Goal: Communication & Community: Participate in discussion

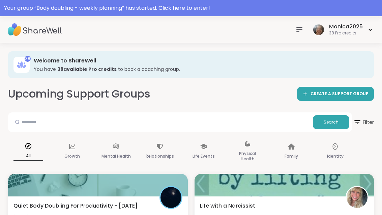
click at [129, 6] on div "Your group “ Body doubling - weekly planning ” has started. Click here to enter!" at bounding box center [191, 8] width 374 height 8
click at [215, 11] on div "Your group “ Body doubling - weekly planning ” has started. Click here to enter!" at bounding box center [191, 8] width 374 height 8
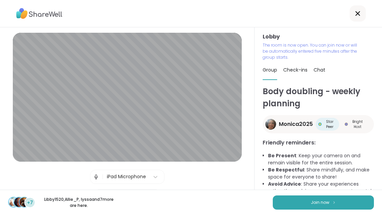
click at [345, 204] on button "Join now" at bounding box center [323, 202] width 101 height 14
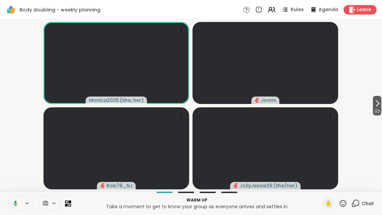
click at [378, 106] on icon at bounding box center [377, 103] width 8 height 8
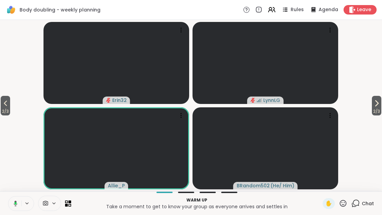
click at [376, 101] on icon at bounding box center [376, 103] width 8 height 8
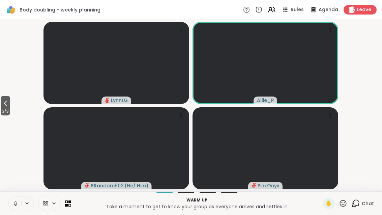
click at [3, 102] on icon at bounding box center [5, 103] width 8 height 8
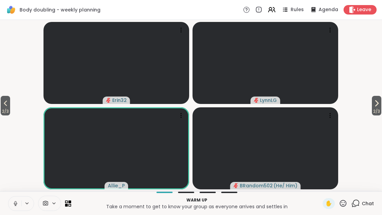
click at [6, 107] on span "2 / 3" at bounding box center [5, 111] width 9 height 8
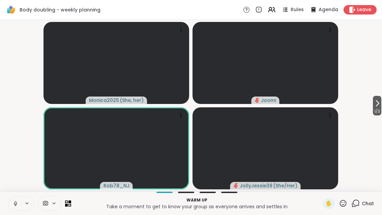
click at [366, 98] on video-player-container "1 / 3 Monica2025 ( She, her ) Joomi Rob78_NJ JollyJessie38 ( She/Her )" at bounding box center [191, 106] width 374 height 166
click at [379, 104] on icon at bounding box center [377, 103] width 8 height 8
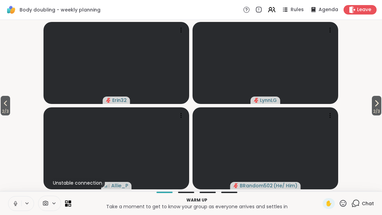
click at [376, 103] on icon at bounding box center [376, 102] width 3 height 5
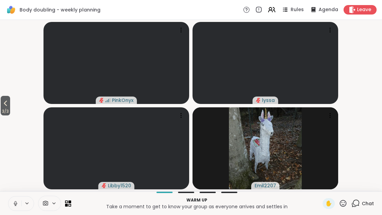
click at [2, 109] on span "3 / 3" at bounding box center [5, 111] width 9 height 8
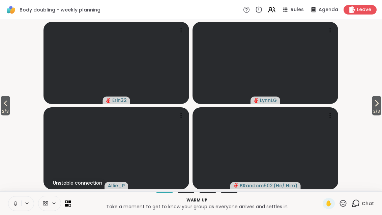
click at [6, 105] on icon at bounding box center [5, 103] width 8 height 8
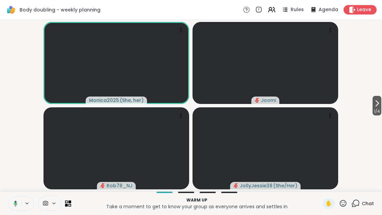
click at [376, 105] on icon at bounding box center [377, 102] width 3 height 5
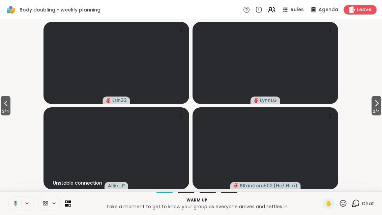
click at [374, 107] on icon at bounding box center [376, 103] width 8 height 8
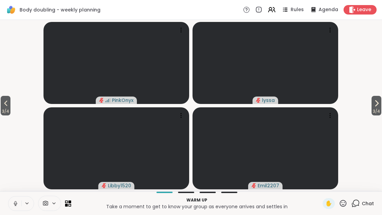
click at [5, 104] on icon at bounding box center [6, 103] width 8 height 8
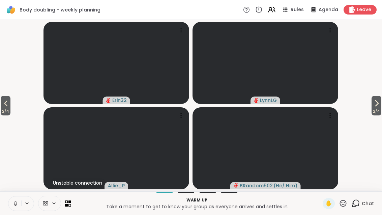
click at [376, 104] on icon at bounding box center [376, 102] width 3 height 5
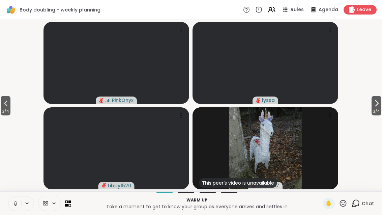
click at [371, 107] on span "3 / 4" at bounding box center [376, 111] width 10 height 8
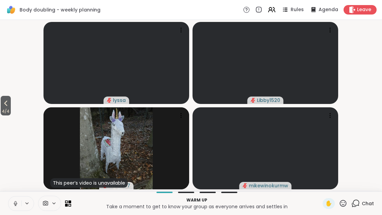
click at [3, 101] on icon at bounding box center [6, 103] width 8 height 8
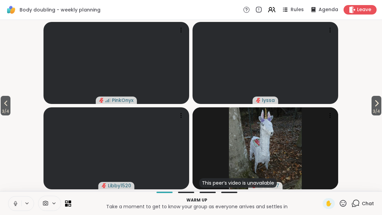
click at [1, 103] on button "3 / 4" at bounding box center [6, 106] width 10 height 20
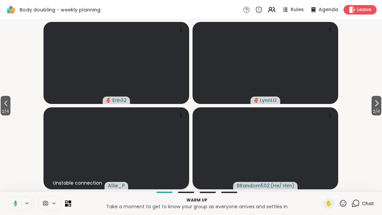
click at [1, 101] on button "2 / 4" at bounding box center [6, 106] width 10 height 20
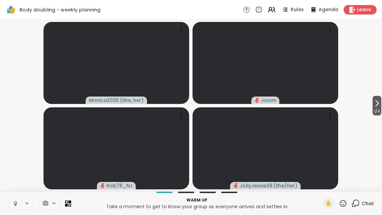
click at [378, 109] on span "1 / 4" at bounding box center [376, 111] width 9 height 8
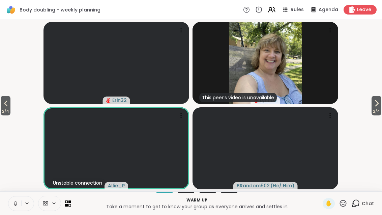
click at [371, 109] on span "2 / 4" at bounding box center [376, 111] width 10 height 8
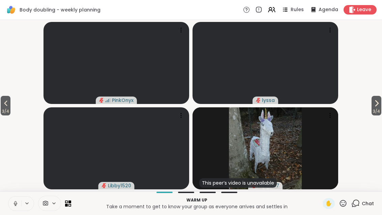
click at [371, 104] on button "3 / 4" at bounding box center [376, 106] width 10 height 20
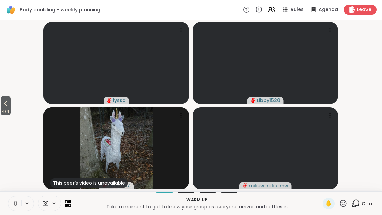
click at [2, 104] on icon at bounding box center [6, 103] width 8 height 8
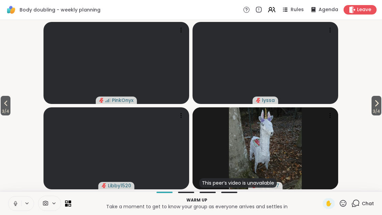
click at [1, 104] on button "3 / 4" at bounding box center [6, 106] width 10 height 20
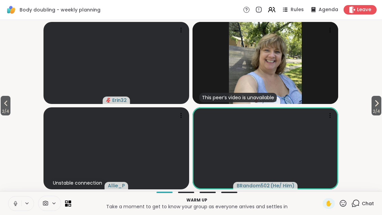
click at [1, 104] on button "2 / 4" at bounding box center [6, 106] width 10 height 20
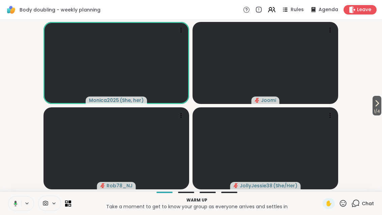
click at [376, 107] on icon at bounding box center [377, 103] width 8 height 8
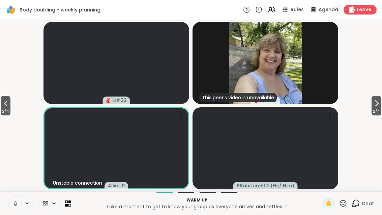
click at [378, 107] on icon at bounding box center [376, 103] width 8 height 8
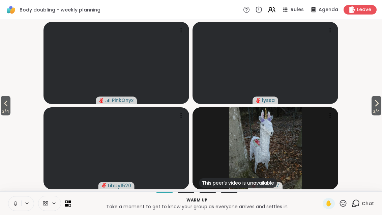
click at [6, 104] on icon at bounding box center [6, 103] width 8 height 8
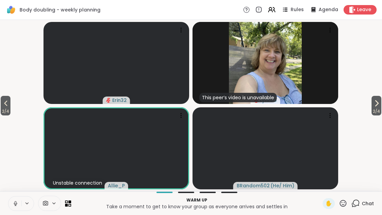
click at [4, 103] on icon at bounding box center [6, 103] width 8 height 8
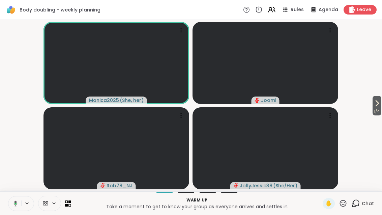
click at [375, 103] on icon at bounding box center [377, 103] width 8 height 8
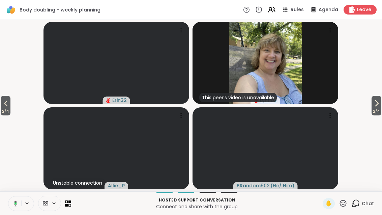
click at [371, 109] on span "2 / 4" at bounding box center [376, 111] width 10 height 8
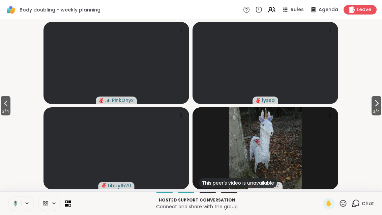
click at [371, 108] on span "3 / 4" at bounding box center [376, 111] width 10 height 8
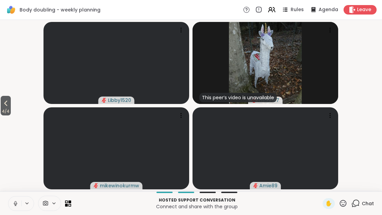
click at [11, 101] on button "4 / 4" at bounding box center [6, 106] width 10 height 20
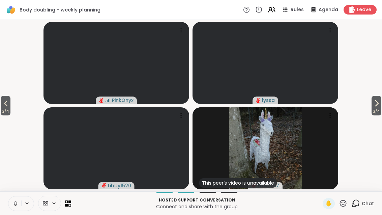
click at [10, 103] on icon at bounding box center [6, 103] width 8 height 8
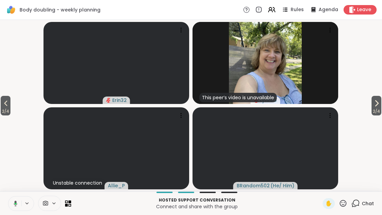
click at [7, 103] on icon at bounding box center [6, 103] width 8 height 8
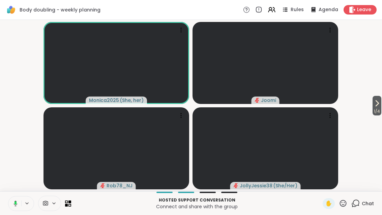
click at [299, 10] on span "Rules" at bounding box center [297, 9] width 13 height 7
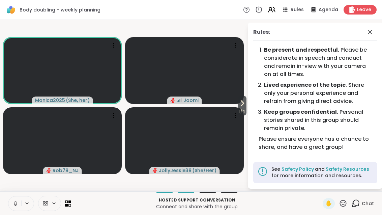
click at [241, 105] on icon at bounding box center [242, 102] width 3 height 5
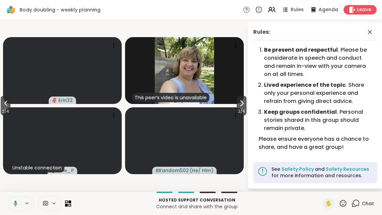
click at [241, 109] on span "2 / 4" at bounding box center [242, 111] width 10 height 8
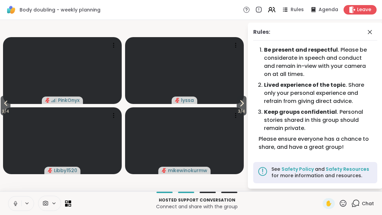
click at [238, 104] on icon at bounding box center [242, 103] width 8 height 8
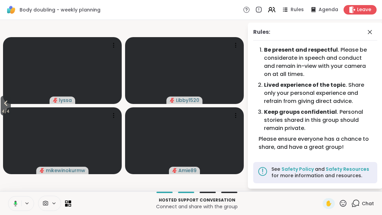
click at [2, 105] on icon at bounding box center [6, 103] width 8 height 8
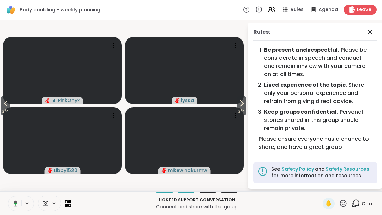
click at [1, 104] on button "3 / 4" at bounding box center [6, 106] width 10 height 20
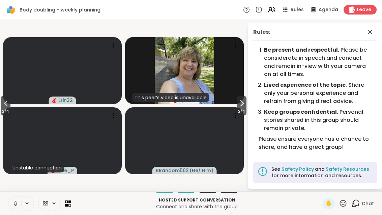
click at [6, 105] on icon at bounding box center [6, 103] width 8 height 8
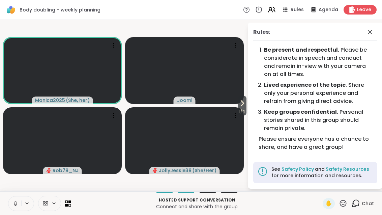
click at [374, 33] on span at bounding box center [370, 32] width 9 height 8
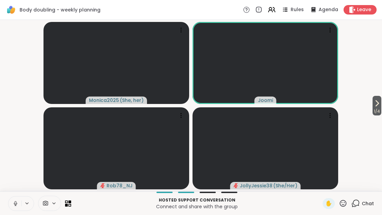
click at [380, 105] on icon at bounding box center [377, 103] width 8 height 8
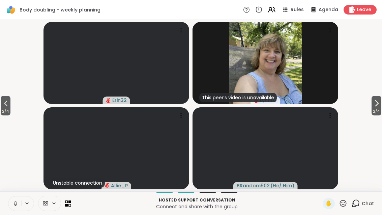
click at [1, 105] on button "2 / 4" at bounding box center [6, 106] width 10 height 20
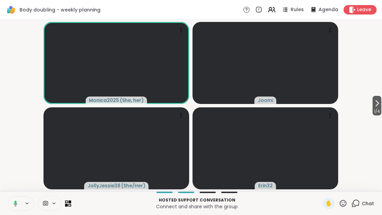
click at [375, 108] on span "1 / 4" at bounding box center [376, 111] width 9 height 8
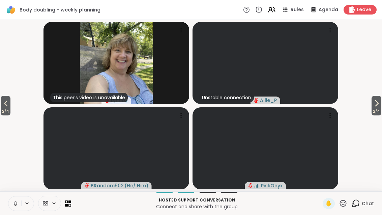
click at [380, 102] on button "2 / 4" at bounding box center [376, 106] width 10 height 20
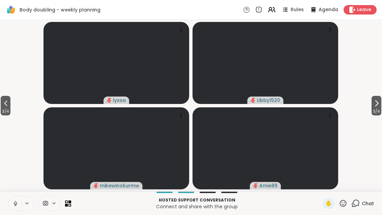
click at [1, 108] on span "3 / 4" at bounding box center [6, 111] width 10 height 8
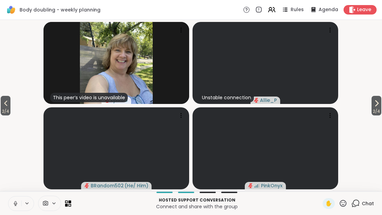
click at [3, 109] on span "2 / 4" at bounding box center [6, 111] width 10 height 8
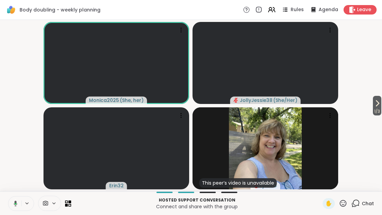
click at [377, 108] on span "1 / 3" at bounding box center [377, 111] width 8 height 8
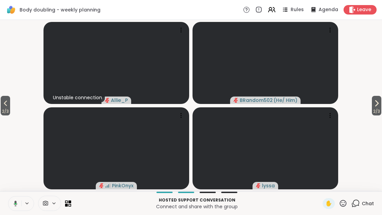
click at [1, 106] on button "2 / 3" at bounding box center [5, 106] width 9 height 20
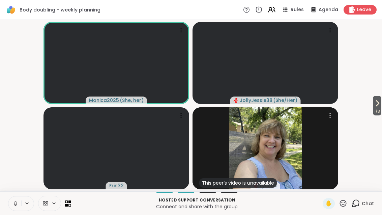
click at [292, 138] on img at bounding box center [265, 148] width 73 height 82
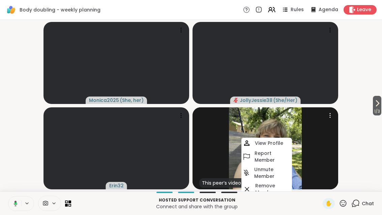
click at [311, 135] on div "This peer’s video is unavailable [PERSON_NAME]" at bounding box center [265, 148] width 146 height 82
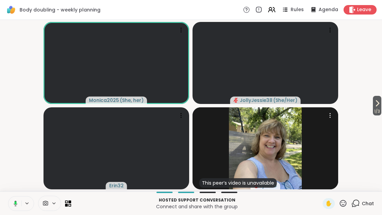
click at [380, 104] on button "1 / 3" at bounding box center [377, 106] width 8 height 20
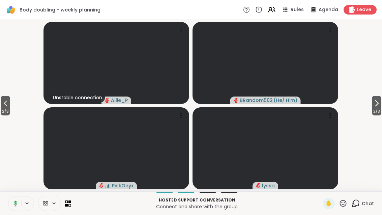
click at [376, 108] on span "2 / 3" at bounding box center [376, 111] width 9 height 8
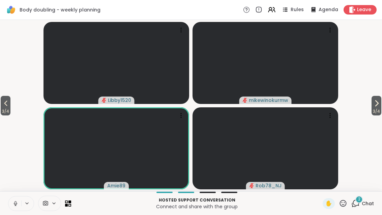
click at [358, 202] on div "2" at bounding box center [358, 198] width 7 height 7
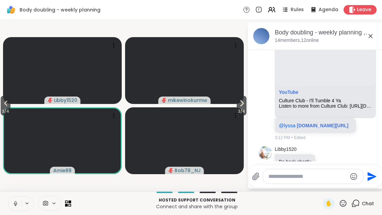
scroll to position [112, 0]
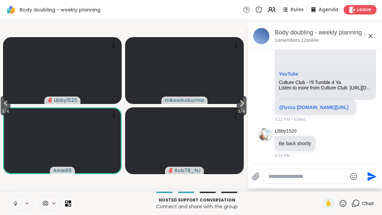
click at [370, 34] on icon at bounding box center [370, 36] width 8 height 8
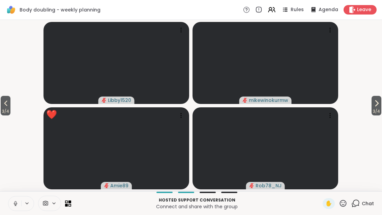
click at [380, 109] on span "3 / 4" at bounding box center [376, 111] width 10 height 8
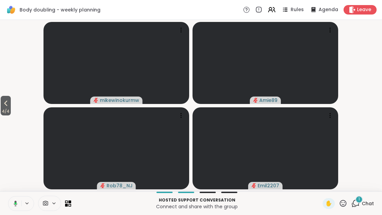
click at [366, 200] on span "Chat" at bounding box center [368, 203] width 12 height 7
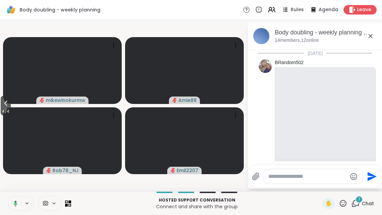
scroll to position [154, 0]
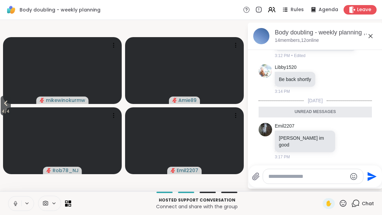
click at [369, 35] on icon at bounding box center [370, 36] width 8 height 8
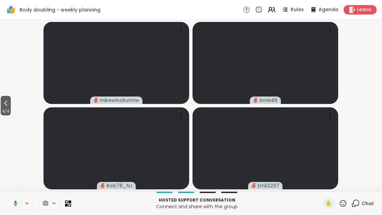
click at [361, 207] on div "Chat" at bounding box center [362, 203] width 23 height 11
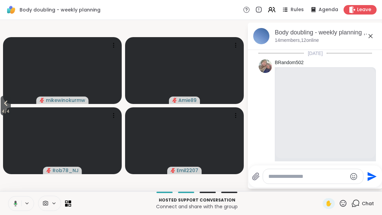
scroll to position [132, 0]
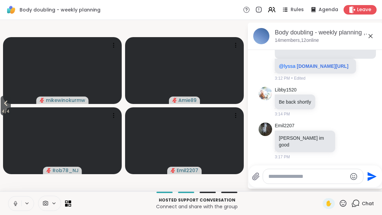
click at [371, 39] on icon at bounding box center [370, 36] width 8 height 8
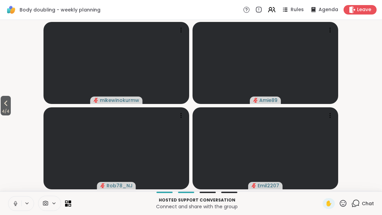
click at [1, 99] on button "4 / 4" at bounding box center [6, 106] width 10 height 20
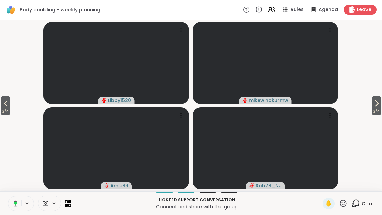
click at [7, 98] on button "3 / 4" at bounding box center [6, 106] width 10 height 20
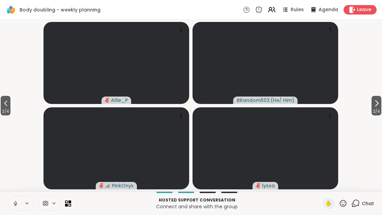
click at [378, 103] on icon at bounding box center [376, 103] width 8 height 8
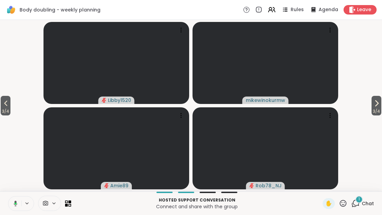
click at [10, 105] on button "3 / 4" at bounding box center [6, 106] width 10 height 20
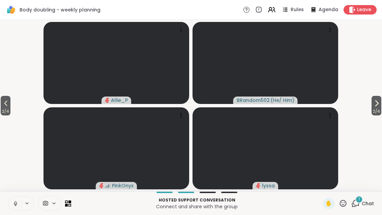
click at [368, 103] on video-player-container "2 / 4 2 / 4 Allie_P BRandom502 ( He/ Him ) PinkOnyx lyssa" at bounding box center [191, 106] width 374 height 166
click at [380, 93] on div "2 / 4 2 / 4 Allie_P BRandom502 ( He/ Him ) PinkOnyx lyssa" at bounding box center [191, 105] width 382 height 171
click at [371, 104] on button "2 / 4" at bounding box center [376, 106] width 10 height 20
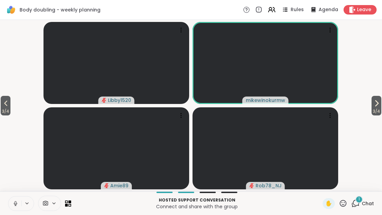
click at [1, 105] on button "3 / 4" at bounding box center [6, 106] width 10 height 20
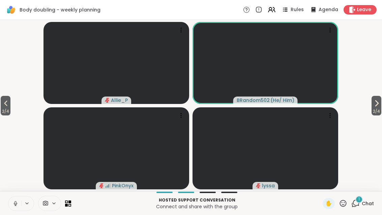
click at [2, 108] on span "2 / 4" at bounding box center [6, 111] width 10 height 8
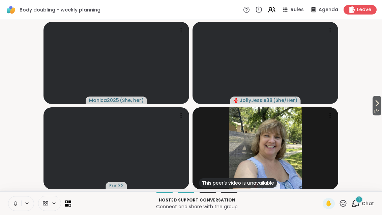
click at [376, 105] on icon at bounding box center [377, 102] width 3 height 5
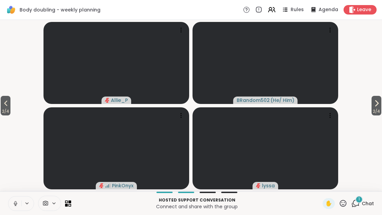
click at [370, 195] on div "Hosted support conversation Connect and share with the group ✋ 1 Chat" at bounding box center [191, 203] width 382 height 24
click at [361, 198] on div "1" at bounding box center [358, 198] width 7 height 7
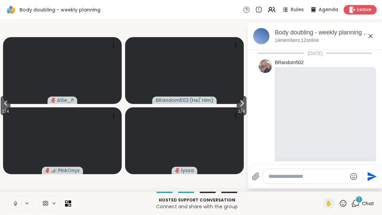
scroll to position [190, 0]
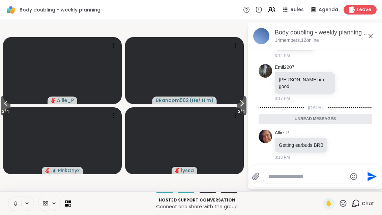
click at [369, 34] on icon at bounding box center [370, 36] width 8 height 8
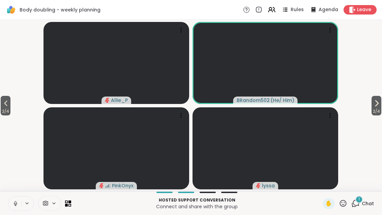
click at [357, 191] on div "Hosted support conversation Connect and share with the group ✋ 1 Chat" at bounding box center [191, 203] width 382 height 24
click at [359, 207] on div "1 Chat" at bounding box center [362, 203] width 23 height 11
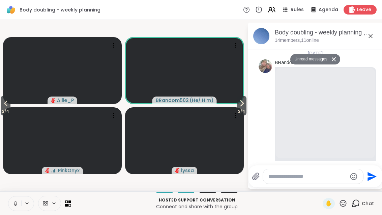
click at [361, 208] on div "Chat" at bounding box center [362, 203] width 23 height 11
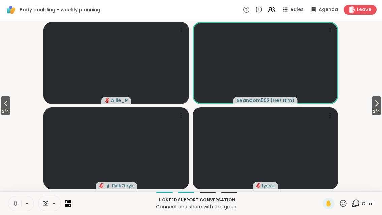
click at [362, 199] on div "Chat" at bounding box center [362, 203] width 23 height 11
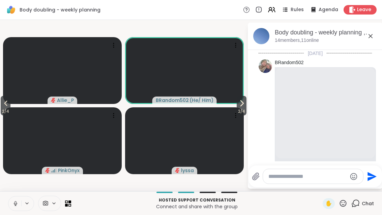
scroll to position [333, 0]
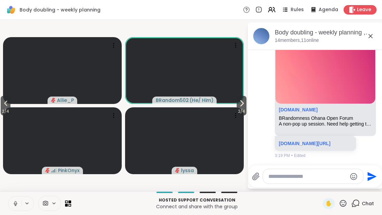
click at [374, 33] on icon at bounding box center [370, 36] width 8 height 8
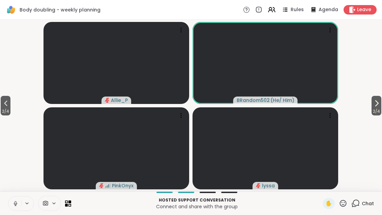
click at [2, 108] on span "2 / 4" at bounding box center [6, 111] width 10 height 8
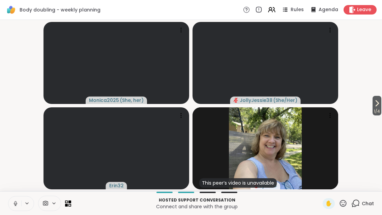
click at [377, 101] on icon at bounding box center [377, 103] width 8 height 8
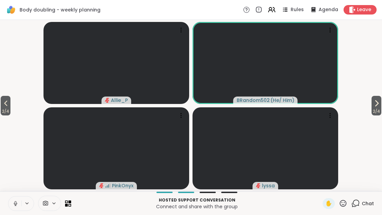
click at [376, 106] on icon at bounding box center [376, 103] width 8 height 8
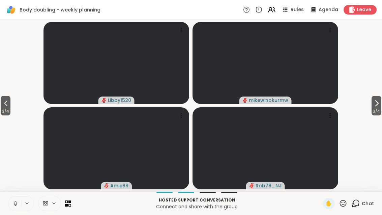
click at [375, 107] on span "3 / 4" at bounding box center [376, 111] width 10 height 8
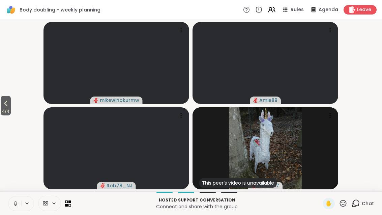
click at [2, 105] on button "4 / 4" at bounding box center [6, 106] width 10 height 20
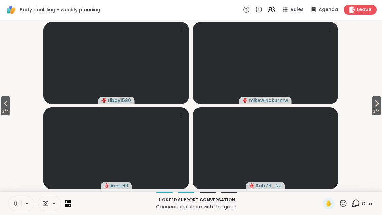
click at [5, 101] on icon at bounding box center [6, 103] width 8 height 8
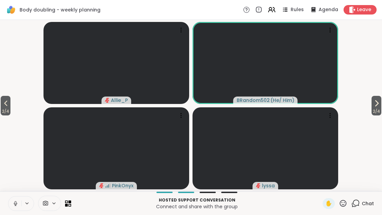
click at [376, 97] on button "2 / 4" at bounding box center [376, 106] width 10 height 20
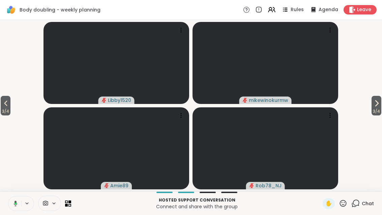
click at [375, 104] on icon at bounding box center [376, 102] width 3 height 5
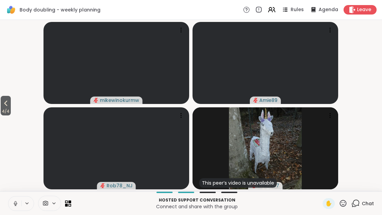
click at [8, 104] on icon at bounding box center [6, 103] width 8 height 8
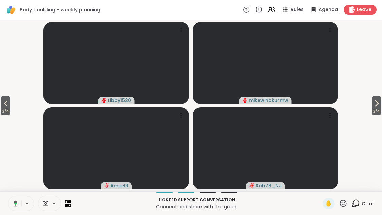
click at [1, 103] on button "3 / 4" at bounding box center [6, 106] width 10 height 20
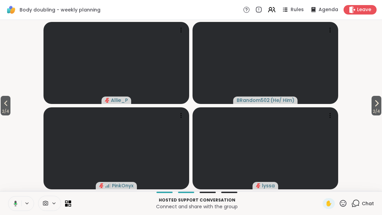
click at [15, 209] on button at bounding box center [14, 203] width 14 height 14
click at [376, 104] on icon at bounding box center [376, 103] width 8 height 8
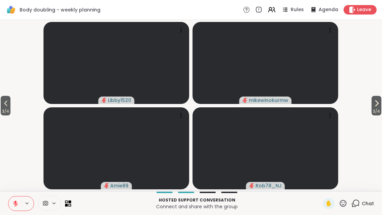
click at [19, 204] on button at bounding box center [14, 203] width 13 height 14
click at [5, 103] on icon at bounding box center [5, 102] width 3 height 5
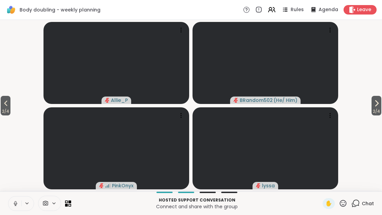
click at [381, 107] on span "2 / 4" at bounding box center [376, 111] width 10 height 8
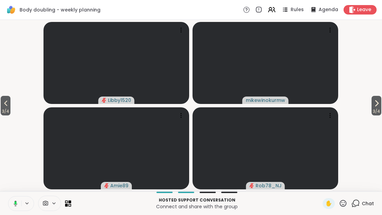
click at [380, 100] on button "3 / 4" at bounding box center [376, 106] width 10 height 20
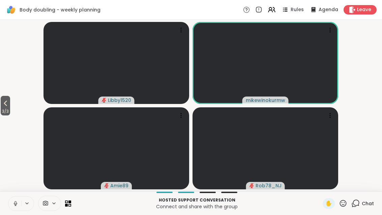
click at [1, 97] on button "3 / 3" at bounding box center [5, 106] width 9 height 20
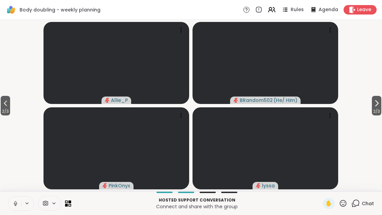
click at [372, 108] on span "2 / 3" at bounding box center [376, 111] width 9 height 8
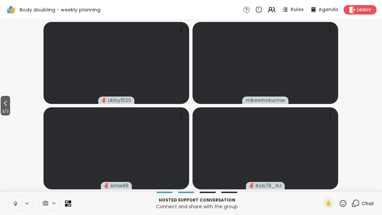
click at [1, 102] on button "3 / 3" at bounding box center [5, 106] width 9 height 20
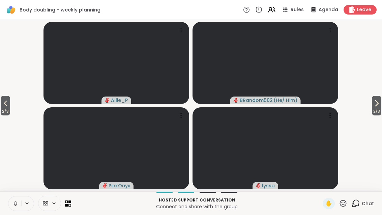
click at [6, 101] on icon at bounding box center [5, 102] width 3 height 5
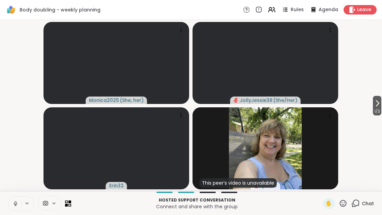
click at [373, 101] on button "1 / 3" at bounding box center [377, 106] width 8 height 20
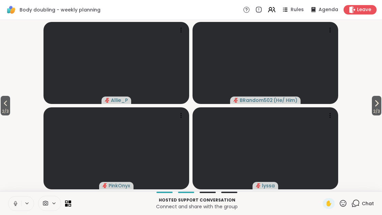
click at [372, 101] on icon at bounding box center [376, 103] width 8 height 8
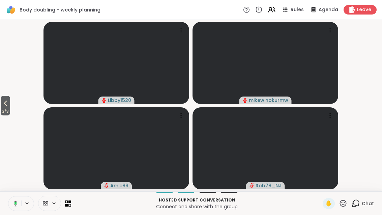
click at [8, 114] on span "3 / 3" at bounding box center [5, 111] width 9 height 8
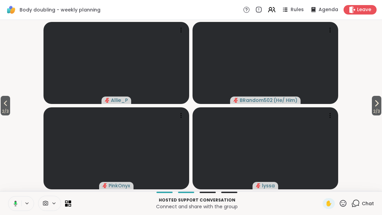
click at [14, 209] on button at bounding box center [14, 203] width 14 height 14
click at [361, 207] on div "Chat" at bounding box center [362, 203] width 23 height 11
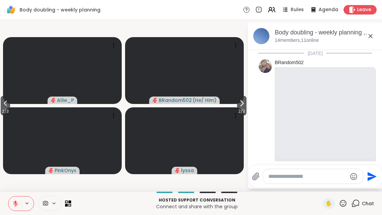
scroll to position [368, 0]
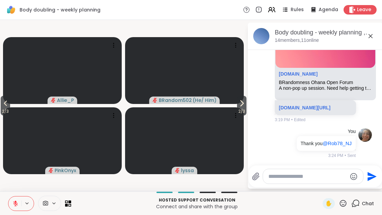
click at [369, 34] on icon at bounding box center [370, 36] width 4 height 4
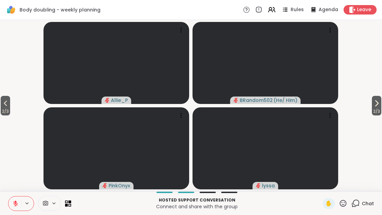
click at [344, 207] on icon at bounding box center [343, 203] width 8 height 8
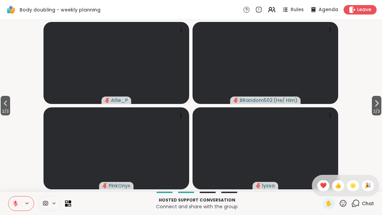
click at [325, 186] on span "❤️" at bounding box center [323, 185] width 7 height 8
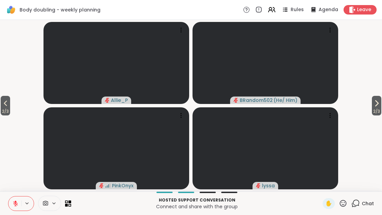
click at [2, 110] on span "2 / 3" at bounding box center [5, 111] width 9 height 8
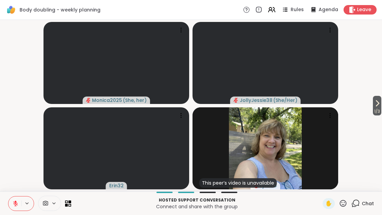
click at [379, 102] on icon at bounding box center [377, 103] width 8 height 8
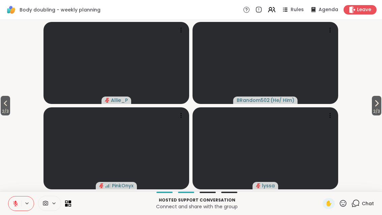
click at [375, 103] on icon at bounding box center [376, 103] width 8 height 8
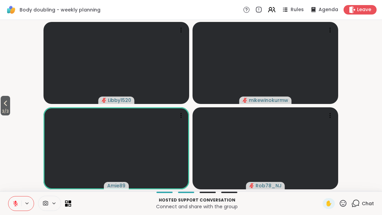
click at [360, 208] on div "Chat" at bounding box center [362, 203] width 23 height 11
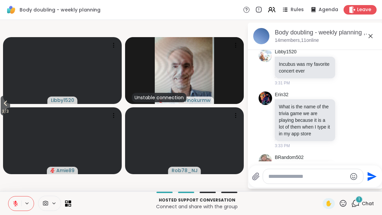
scroll to position [657, 0]
